Goal: Transaction & Acquisition: Download file/media

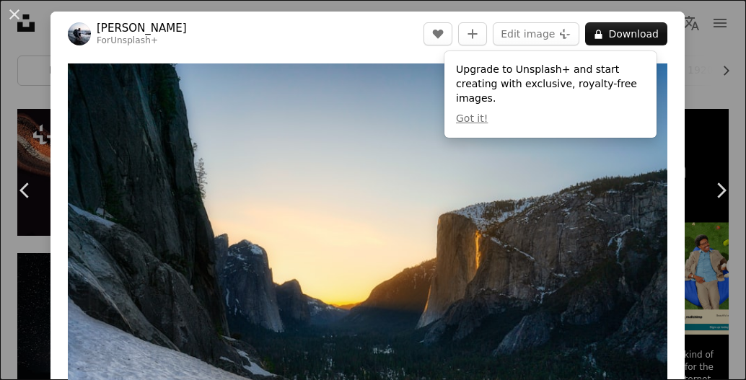
scroll to position [289, 0]
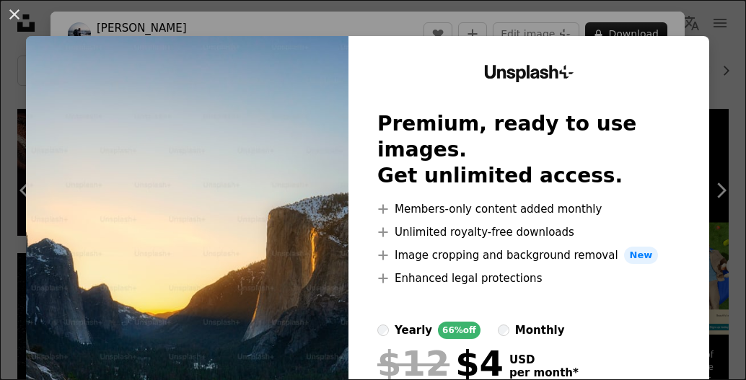
click at [414, 14] on div "An X shape Unsplash+ Premium, ready to use images. Get unlimited access. A plus…" at bounding box center [373, 190] width 746 height 380
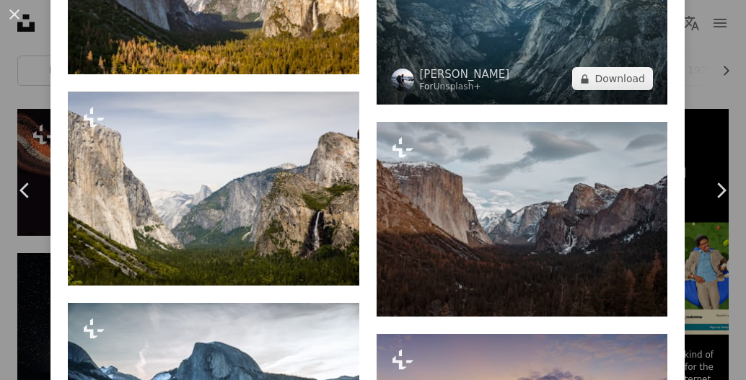
scroll to position [1227, 0]
